Goal: Information Seeking & Learning: Learn about a topic

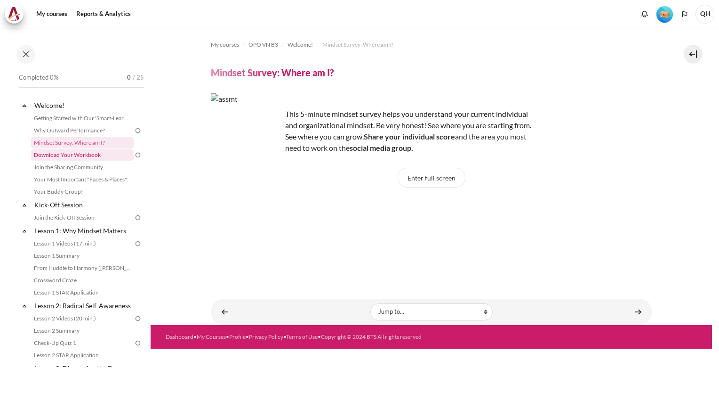
click at [61, 155] on link "Download Your Workbook" at bounding box center [82, 154] width 103 height 11
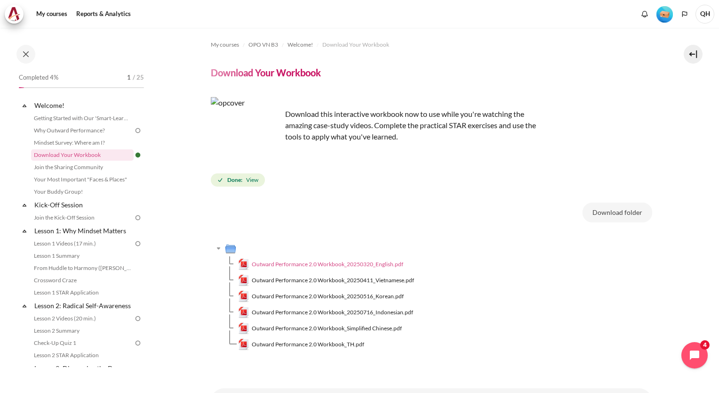
drag, startPoint x: 351, startPoint y: 263, endPoint x: 249, endPoint y: 264, distance: 101.2
click at [249, 264] on link "Outward Performance 2.0 Workbook_20250320_English.pdf" at bounding box center [321, 263] width 166 height 11
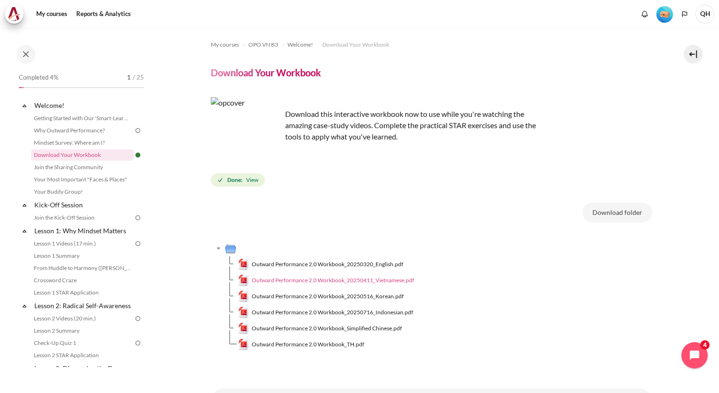
click at [350, 281] on span "Outward Performance 2.0 Workbook_20250411_Vietnamese.pdf" at bounding box center [333, 280] width 162 height 8
click at [53, 168] on link "Join the Sharing Community" at bounding box center [82, 166] width 103 height 11
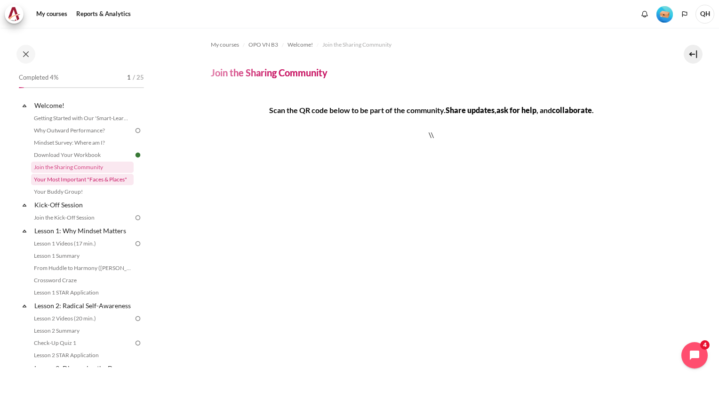
click at [77, 179] on link "Your Most Important "Faces & Places"" at bounding box center [82, 179] width 103 height 11
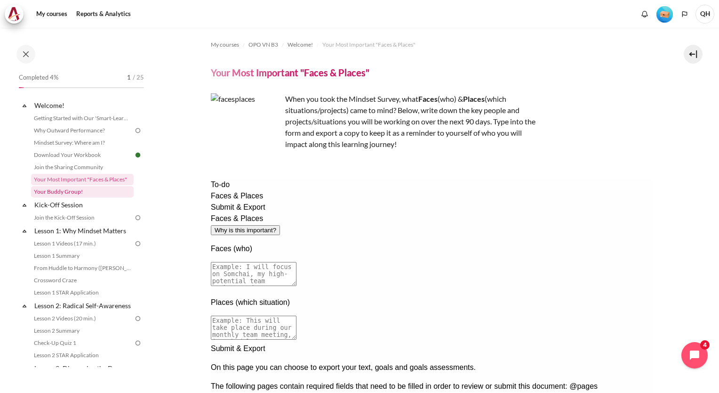
click at [62, 192] on link "Your Buddy Group!" at bounding box center [82, 191] width 103 height 11
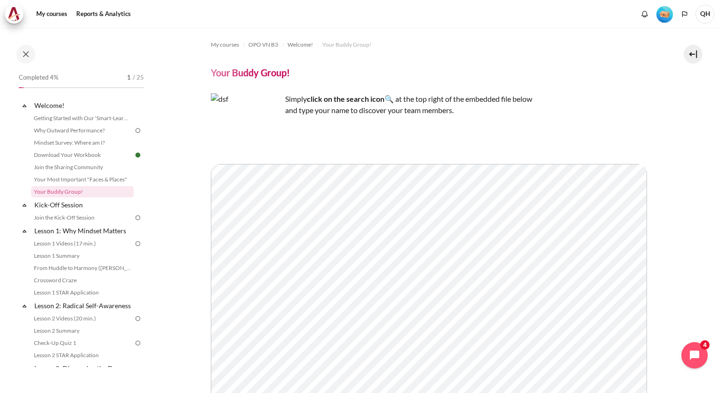
click at [134, 131] on img at bounding box center [138, 130] width 8 height 8
click at [88, 132] on link "Why Outward Performance?" at bounding box center [82, 130] width 103 height 11
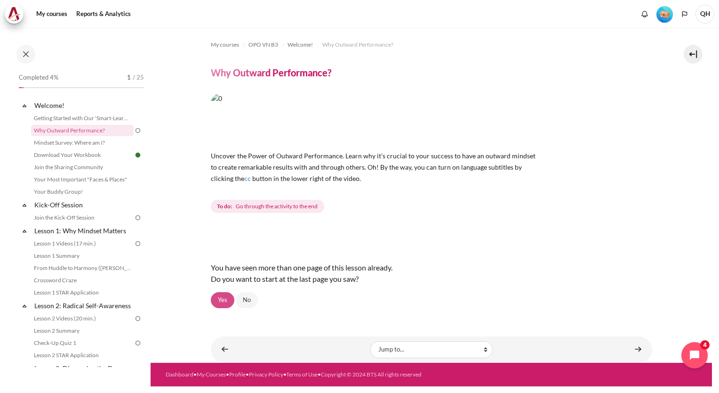
click at [224, 299] on link "Yes" at bounding box center [223, 300] width 24 height 16
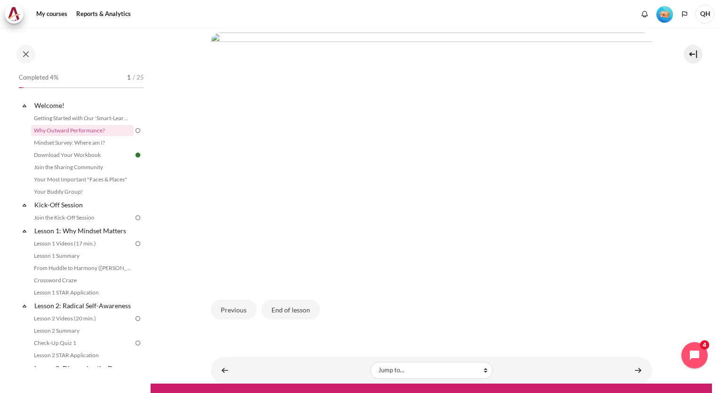
scroll to position [266, 0]
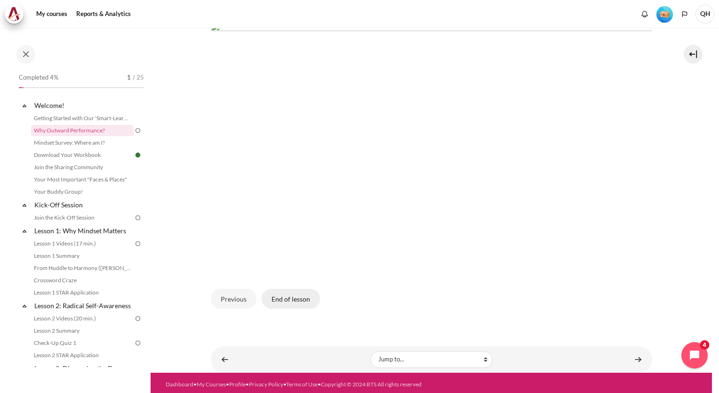
click at [292, 300] on button "End of lesson" at bounding box center [291, 299] width 58 height 20
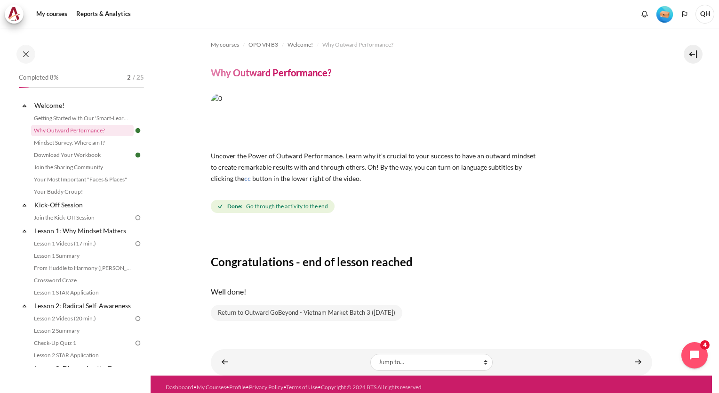
scroll to position [6, 0]
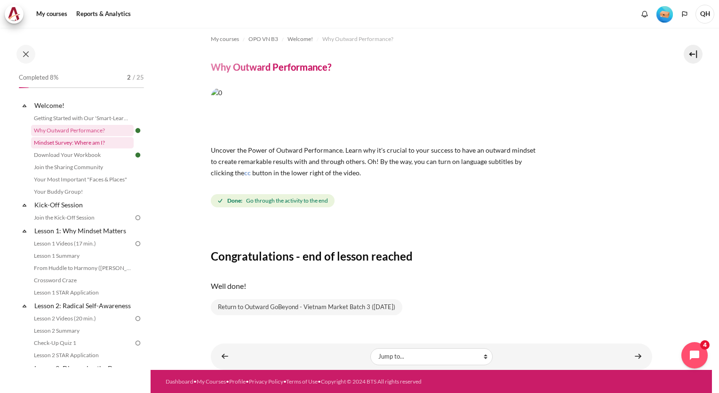
click at [72, 144] on link "Mindset Survey: Where am I?" at bounding box center [82, 142] width 103 height 11
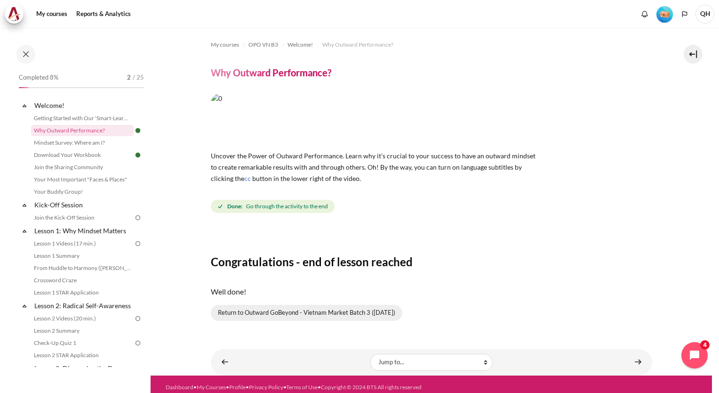
click at [348, 314] on link "Return to Outward GoBeyond - Vietnam Market Batch 3 (Oct 2025)" at bounding box center [307, 313] width 192 height 16
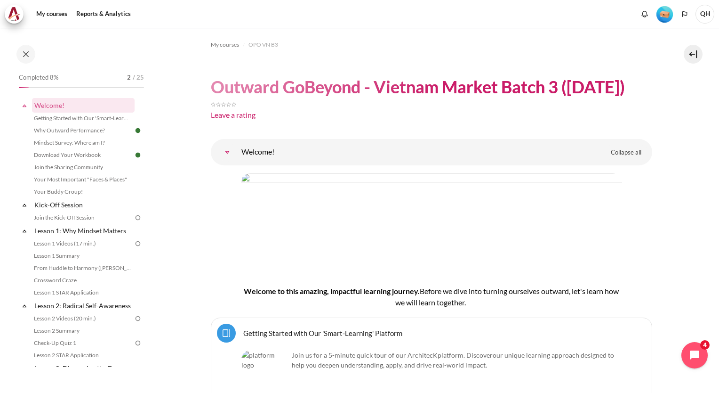
click at [226, 152] on link "Welcome!" at bounding box center [227, 152] width 19 height 19
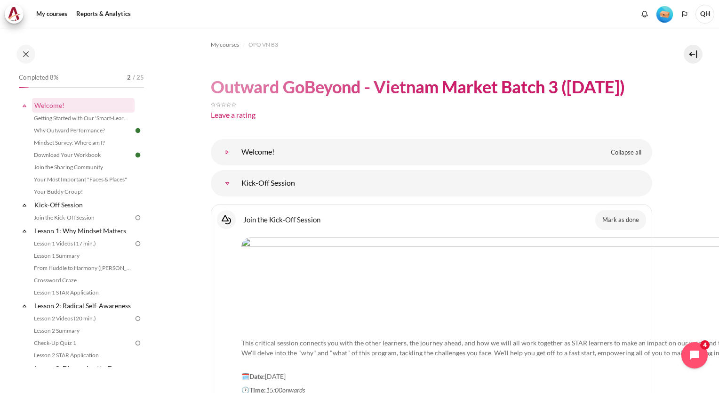
click at [226, 152] on link "Welcome!" at bounding box center [227, 152] width 19 height 19
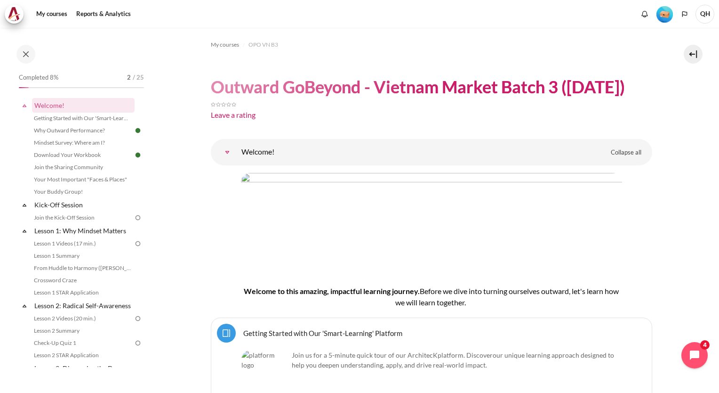
click at [226, 152] on link "Welcome!" at bounding box center [227, 152] width 19 height 19
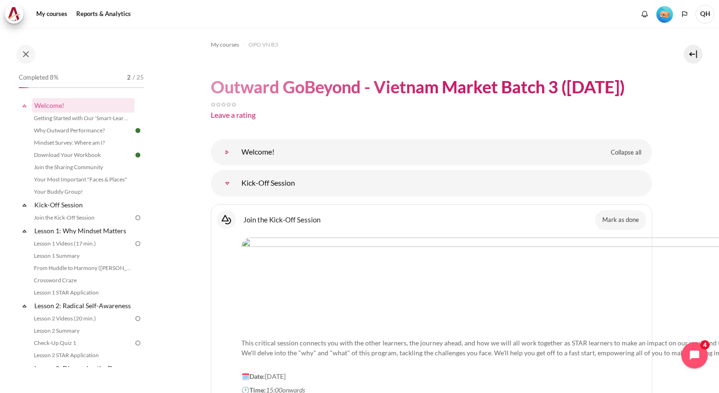
click at [226, 152] on link "Welcome!" at bounding box center [227, 152] width 19 height 19
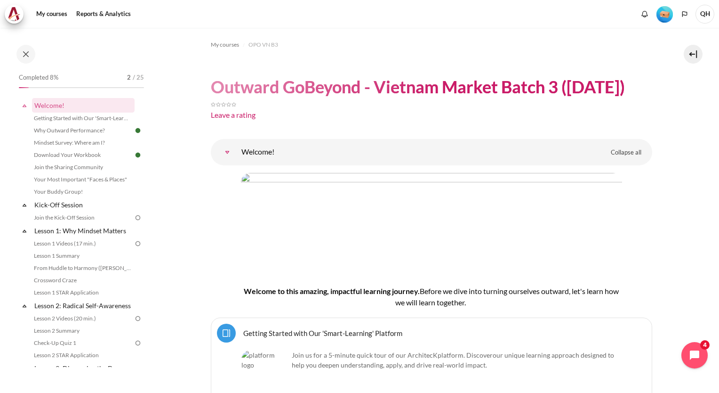
click at [226, 152] on link "Welcome!" at bounding box center [227, 152] width 19 height 19
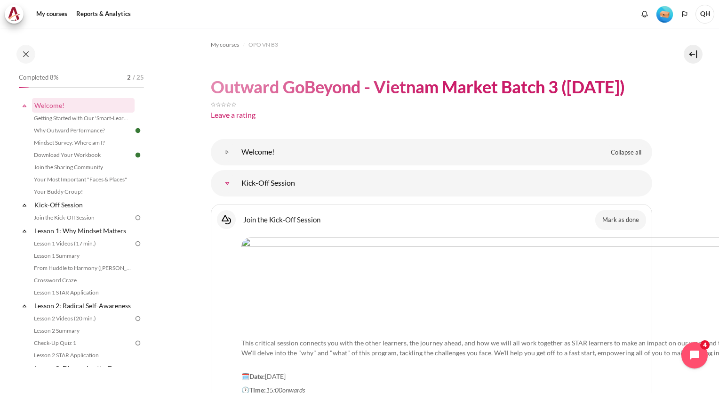
click at [228, 185] on link "Kick-Off Session" at bounding box center [227, 183] width 19 height 19
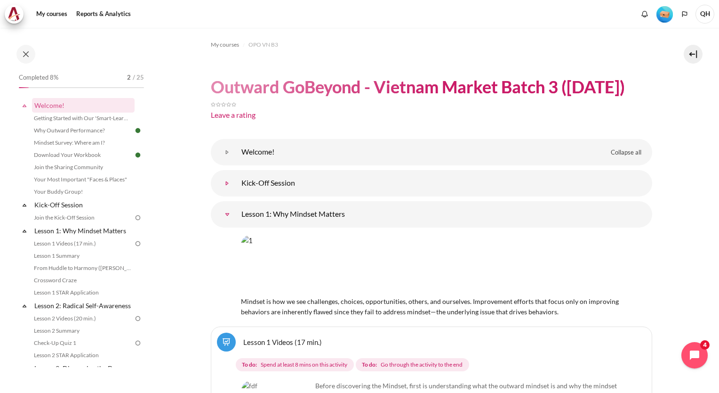
click at [227, 183] on link "Kick-Off Session" at bounding box center [227, 183] width 19 height 19
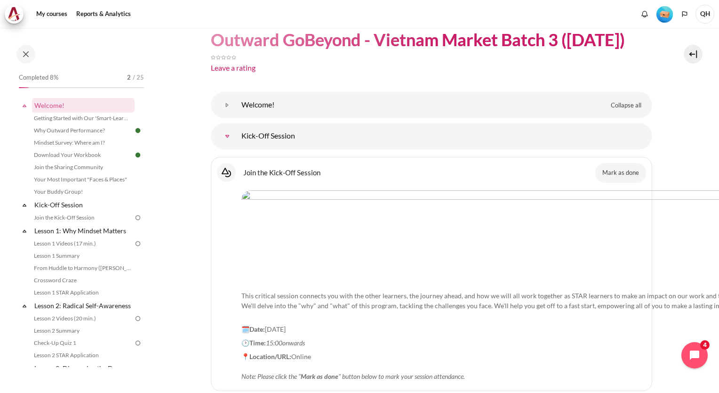
scroll to position [94, 0]
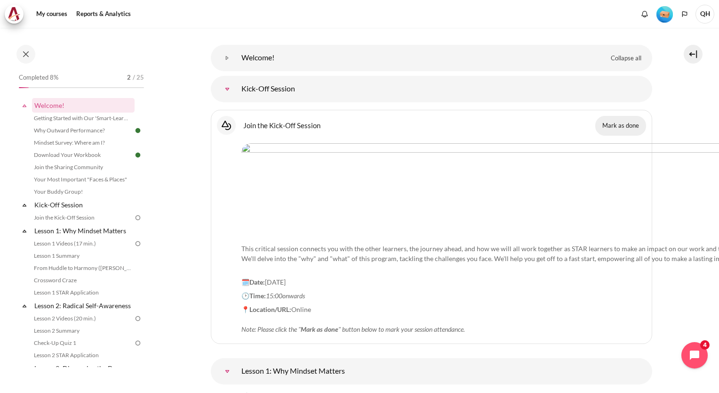
click at [619, 128] on button "Mark as done" at bounding box center [620, 126] width 51 height 20
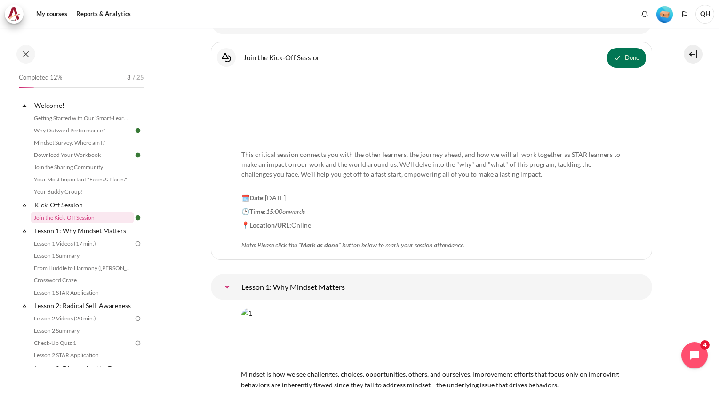
scroll to position [168, 0]
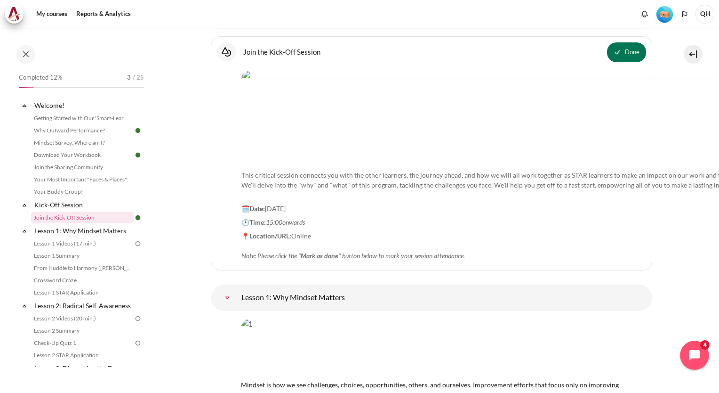
click at [698, 353] on icon "Open chat widget" at bounding box center [700, 355] width 8 height 8
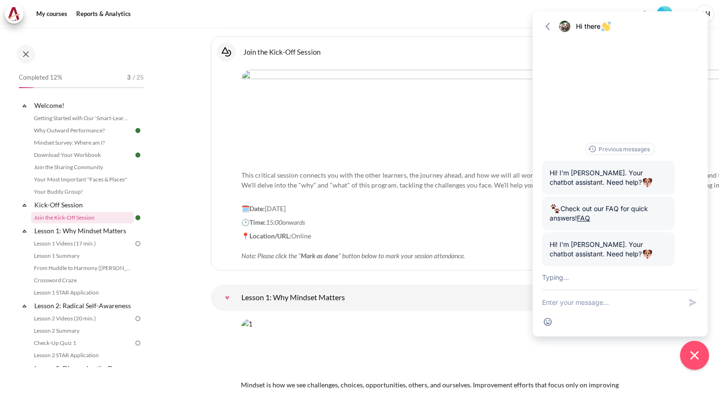
scroll to position [2, 0]
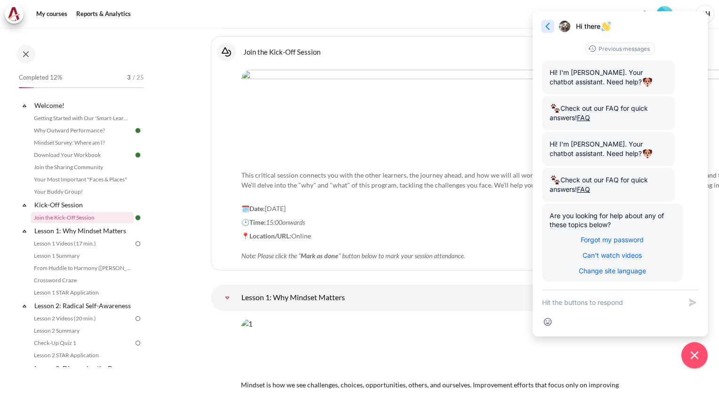
click at [548, 26] on icon "button" at bounding box center [547, 26] width 9 height 9
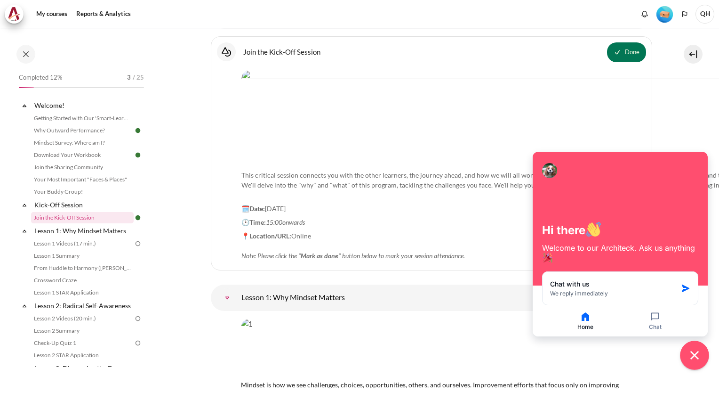
drag, startPoint x: 695, startPoint y: 357, endPoint x: 679, endPoint y: 359, distance: 16.1
click at [695, 357] on icon "Close chat widget" at bounding box center [695, 355] width 15 height 15
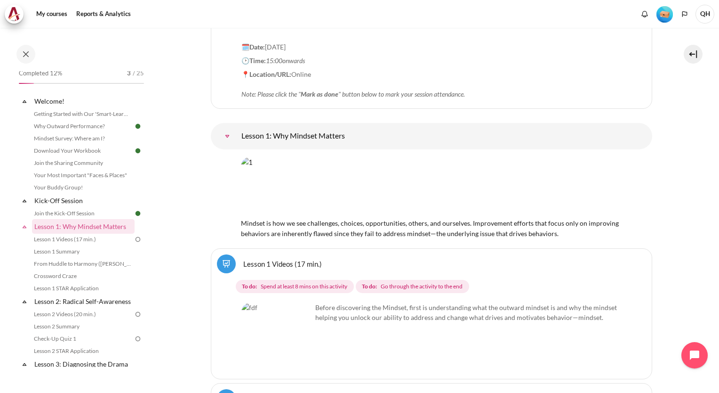
scroll to position [330, 0]
click at [469, 177] on img "Content" at bounding box center [431, 186] width 381 height 60
click at [301, 165] on img "Content" at bounding box center [431, 186] width 381 height 60
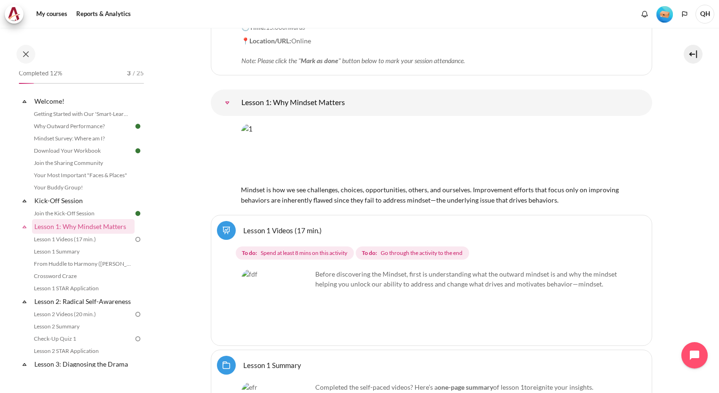
scroll to position [377, 0]
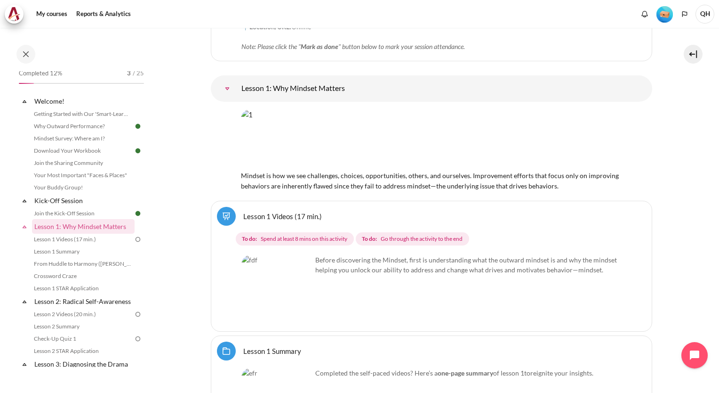
click at [298, 288] on img "Content" at bounding box center [276, 290] width 71 height 71
click at [262, 211] on link "Lesson 1 Videos (17 min.)" at bounding box center [282, 215] width 79 height 9
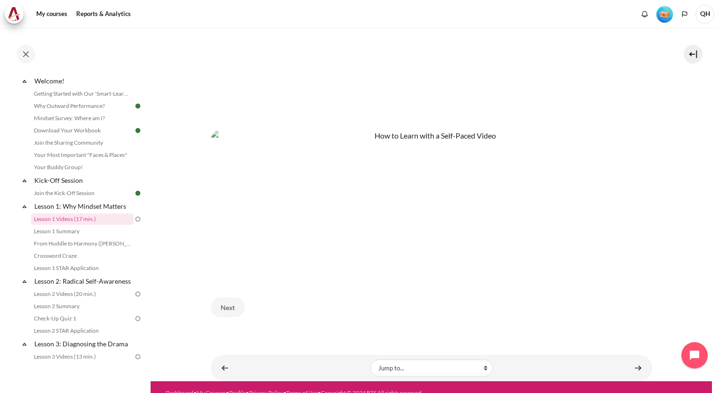
scroll to position [424, 0]
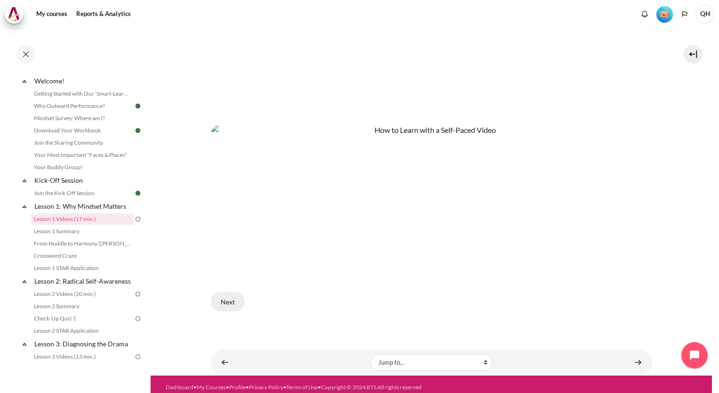
click at [228, 295] on button "Next" at bounding box center [228, 301] width 34 height 20
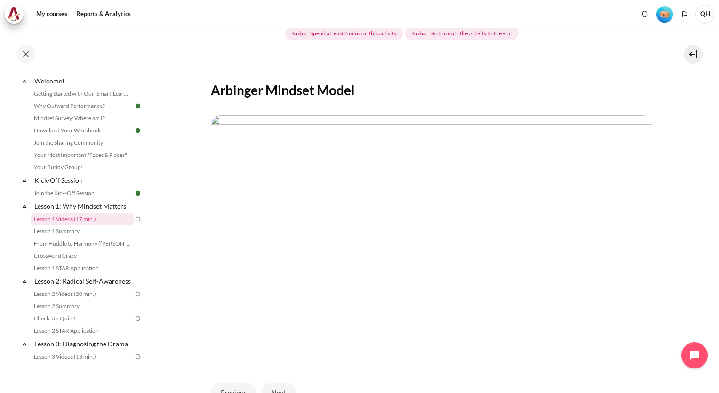
scroll to position [225, 0]
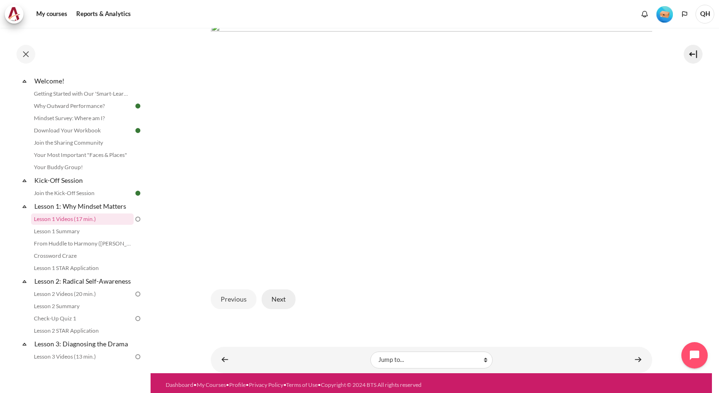
drag, startPoint x: 278, startPoint y: 298, endPoint x: 288, endPoint y: 295, distance: 10.0
click at [278, 297] on button "Next" at bounding box center [279, 299] width 34 height 20
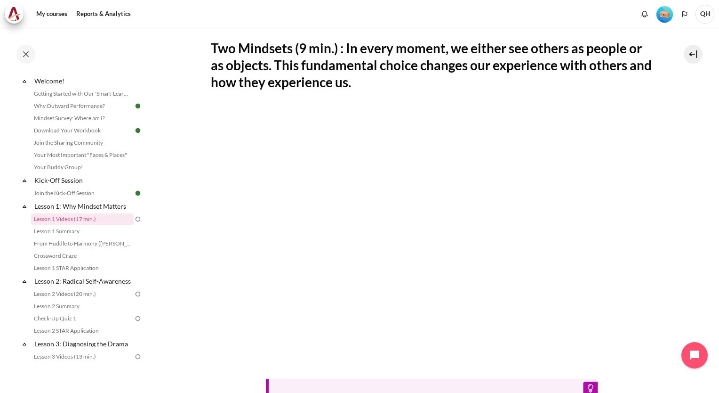
scroll to position [188, 0]
